Goal: Information Seeking & Learning: Check status

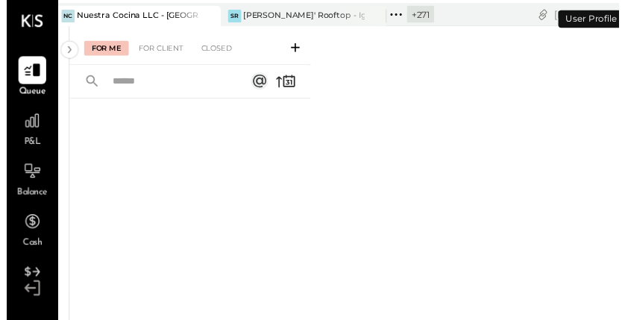
click at [204, 16] on icon at bounding box center [205, 16] width 19 height 18
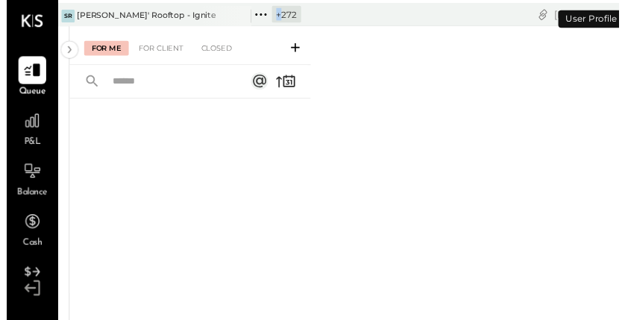
click at [204, 16] on div at bounding box center [224, 16] width 52 height 20
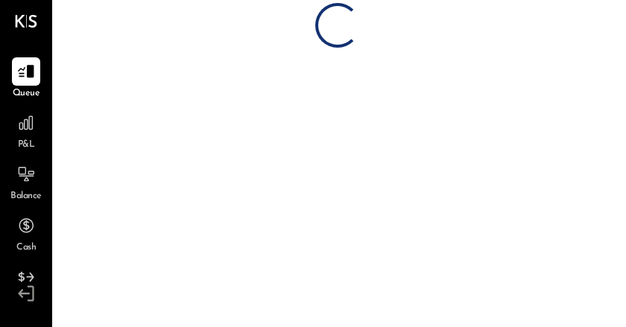
click at [248, 19] on div "Loading…" at bounding box center [337, 25] width 578 height 45
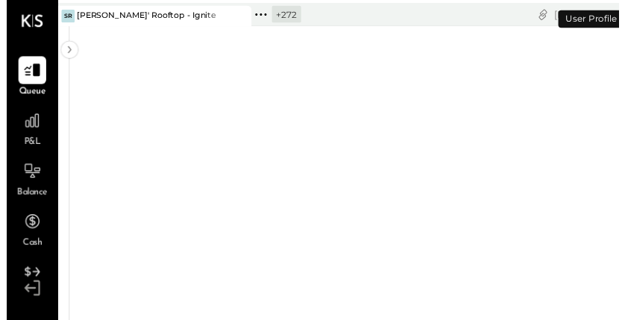
click at [244, 17] on icon at bounding box center [236, 16] width 19 height 18
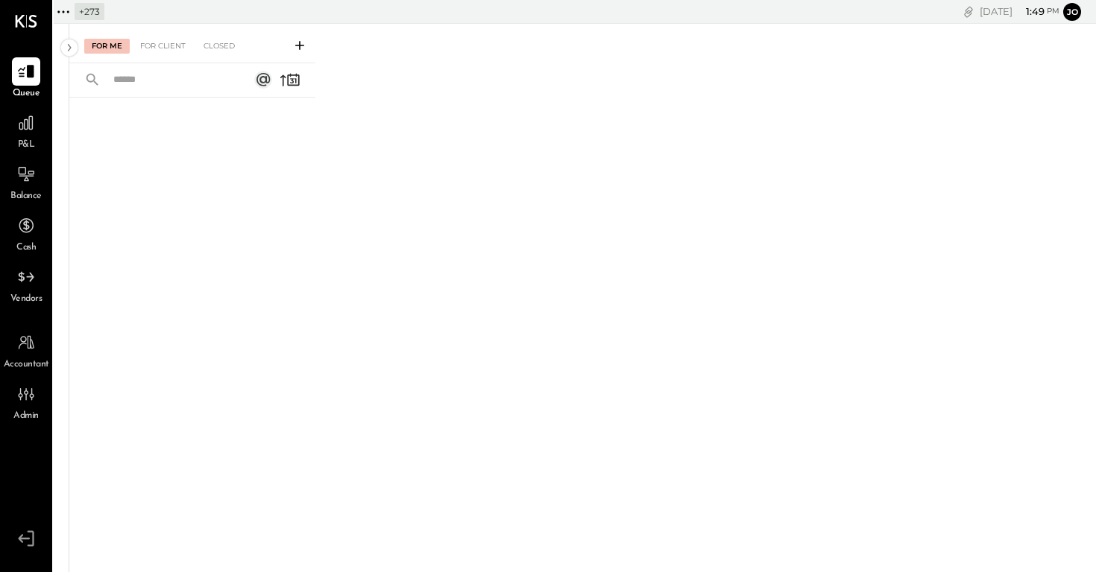
click at [82, 13] on div "+ 273" at bounding box center [90, 11] width 30 height 17
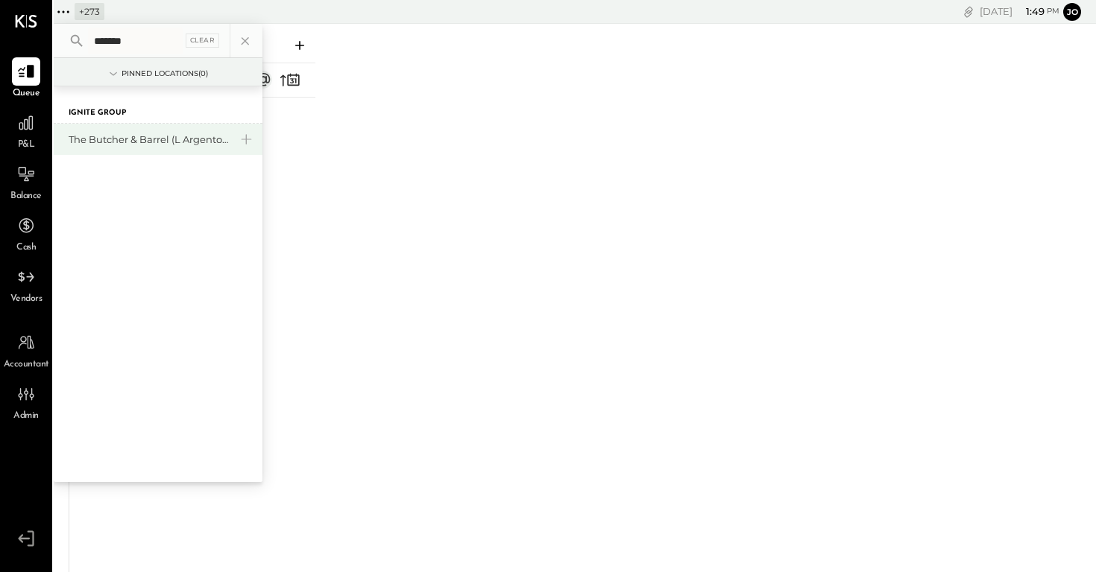
type input "*******"
click at [107, 138] on div "The Butcher & Barrel (L Argento LLC) - [GEOGRAPHIC_DATA]" at bounding box center [149, 140] width 161 height 14
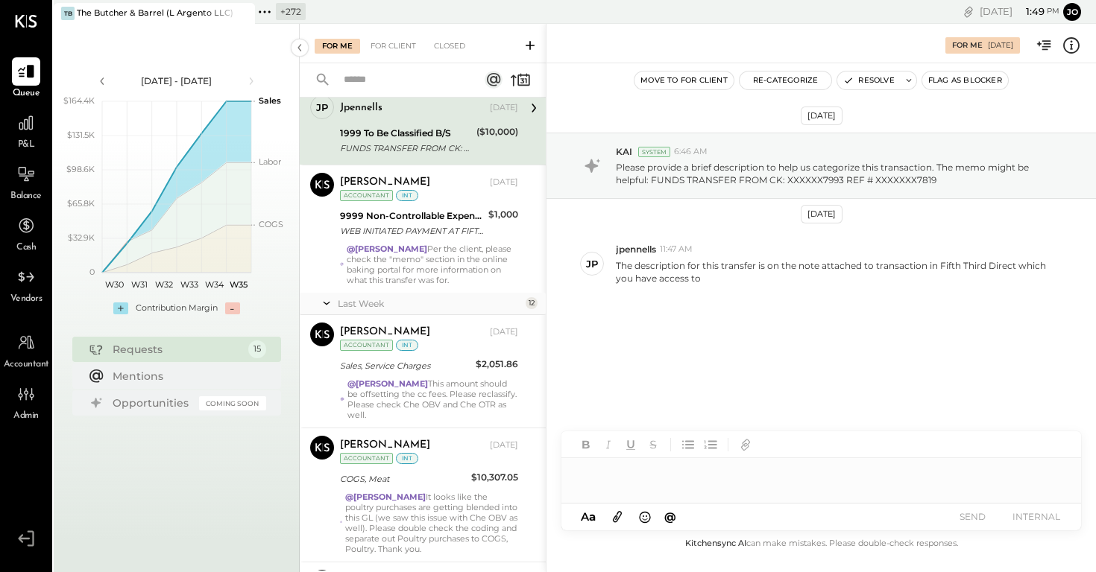
scroll to position [133, 0]
click at [389, 256] on div "@Mohammadsalkin Ansari Per the client, please check the "memo" section in the o…" at bounding box center [432, 263] width 171 height 42
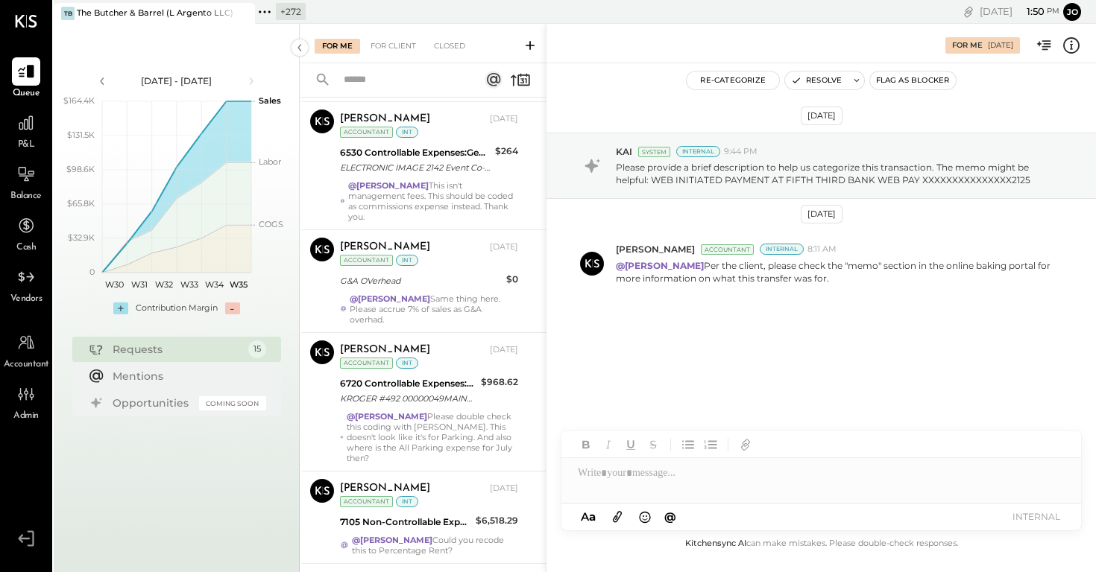
scroll to position [1277, 0]
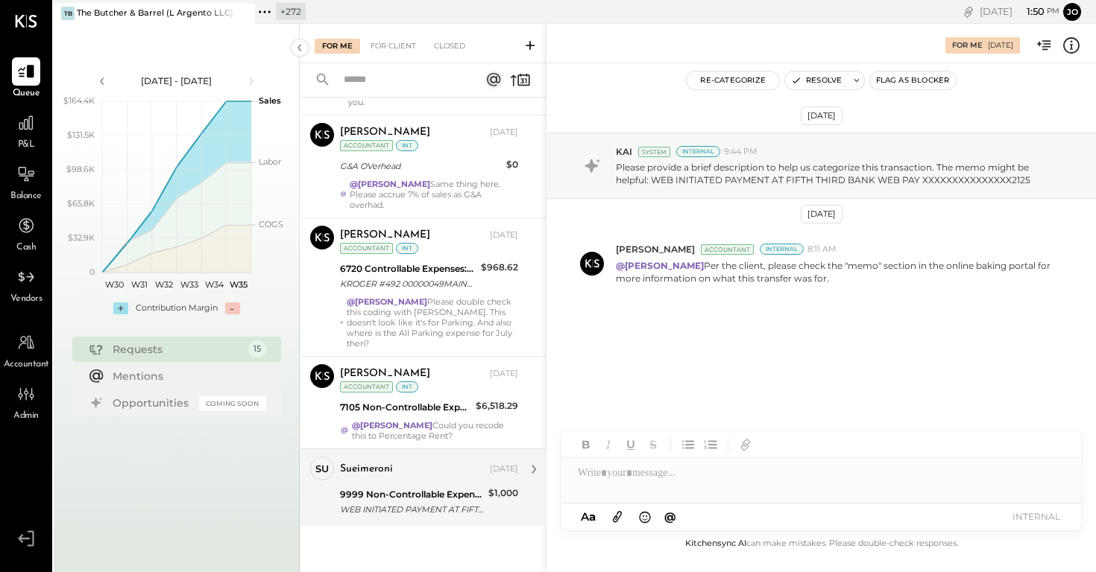
click at [416, 326] on div "WEB INITIATED PAYMENT AT FIFTH THIRD BANK WEB PAY XXXXXXXXXXXXXXX2125" at bounding box center [412, 509] width 144 height 15
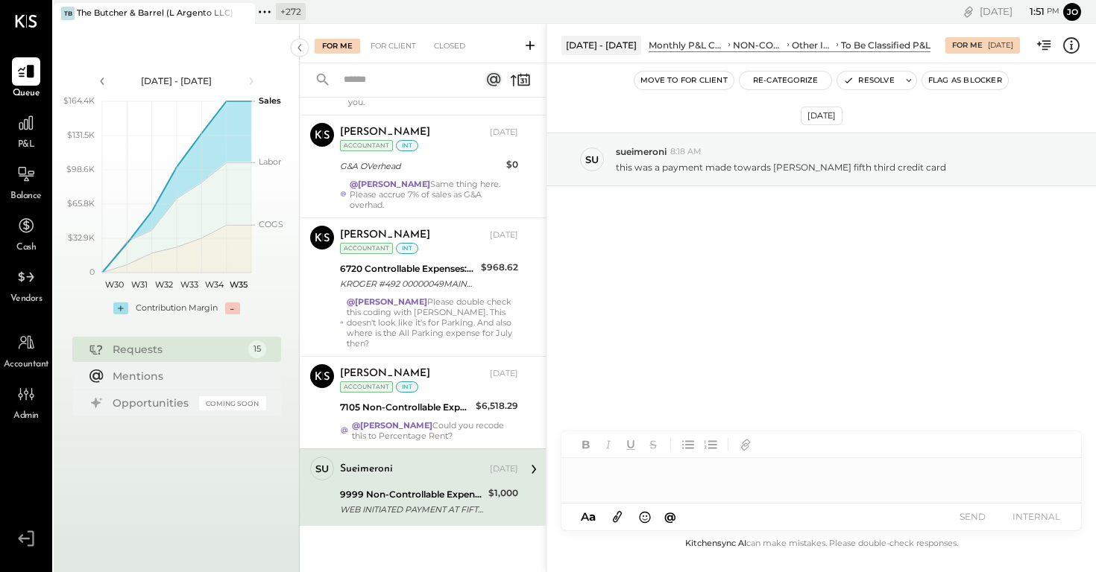
click at [625, 326] on div at bounding box center [821, 473] width 520 height 30
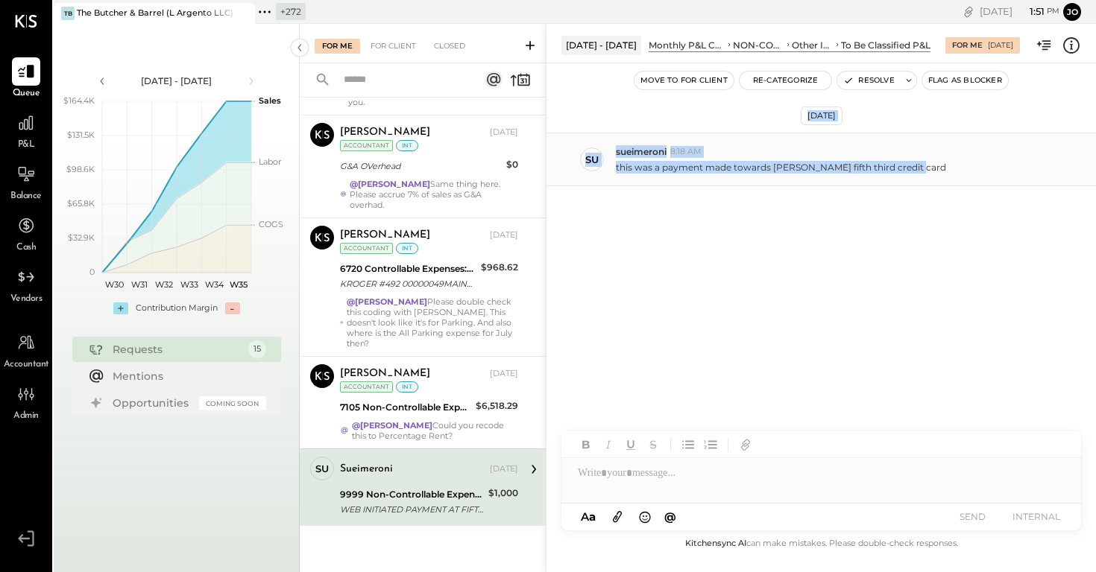
drag, startPoint x: 780, startPoint y: 113, endPoint x: 919, endPoint y: 166, distance: 148.7
click at [625, 166] on div "[DATE] su sueimeroni 8:18 AM this was a payment made towards [PERSON_NAME] fift…" at bounding box center [820, 200] width 549 height 198
